Goal: Task Accomplishment & Management: Use online tool/utility

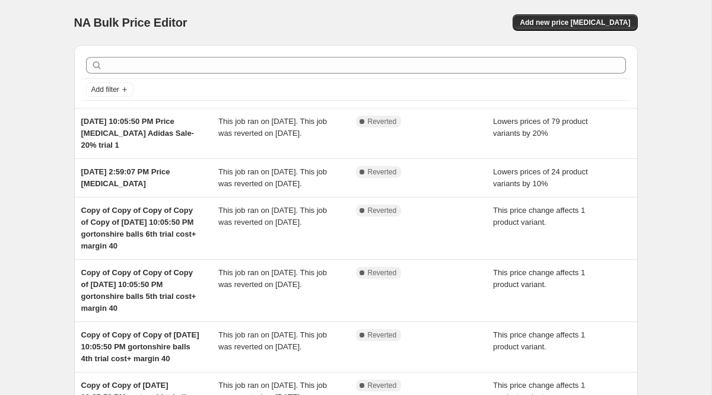
click at [42, 90] on div "NA Bulk Price Editor. This page is ready NA Bulk Price Editor Add new price cha…" at bounding box center [356, 353] width 712 height 706
